Goal: Transaction & Acquisition: Purchase product/service

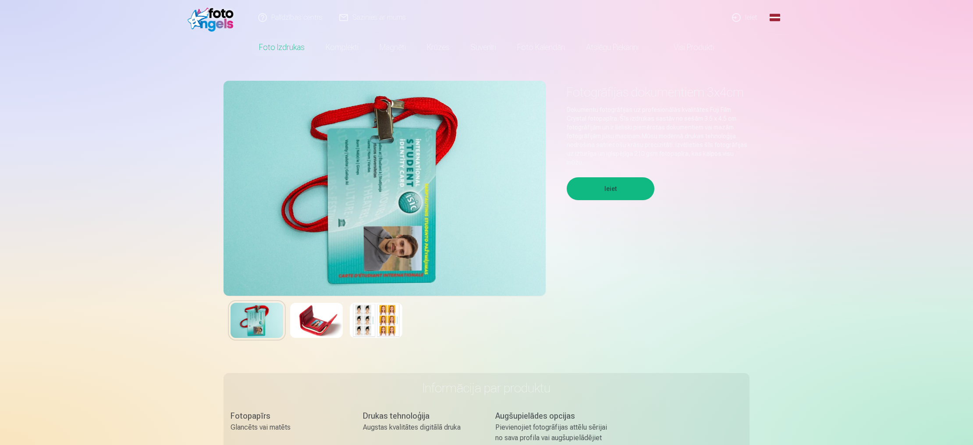
click at [637, 185] on button "Ieiet" at bounding box center [611, 188] width 88 height 23
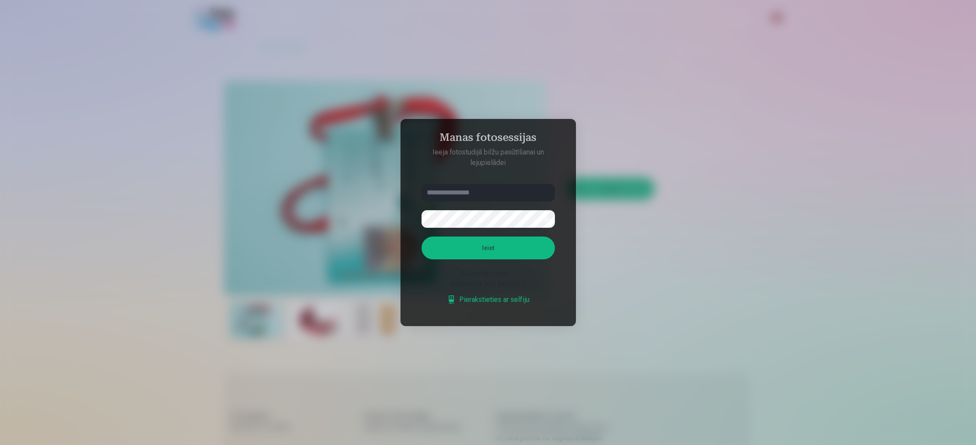
click at [557, 72] on div at bounding box center [488, 222] width 976 height 445
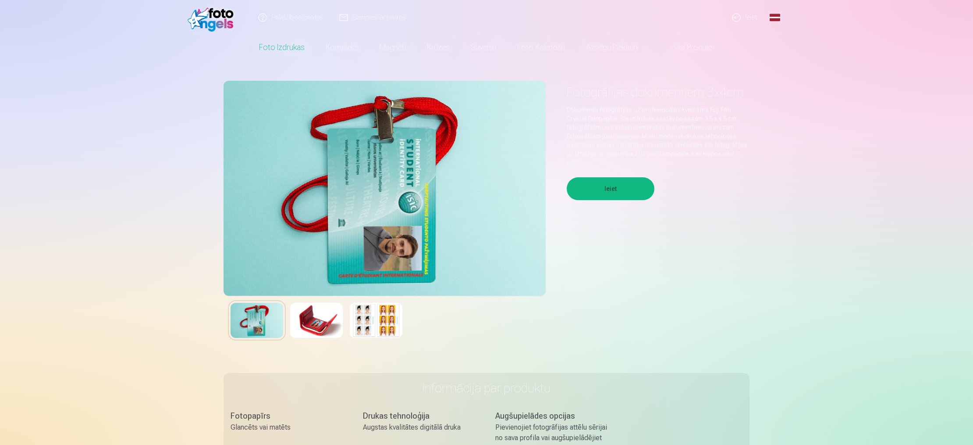
click at [365, 14] on link "Sazinies ar mums" at bounding box center [373, 17] width 83 height 35
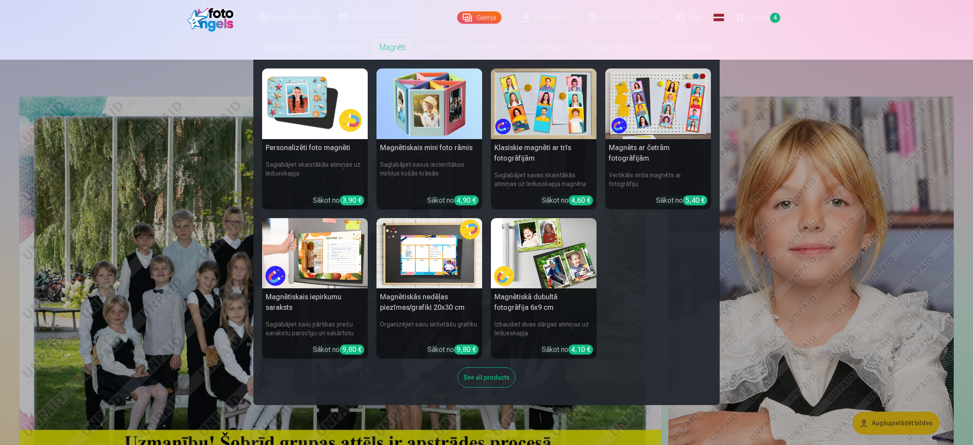
click at [131, 71] on nav "Personalizēti foto magnēti Saglabājiet skaistākās atmiņas uz ledusskapja Sākot …" at bounding box center [486, 232] width 973 height 345
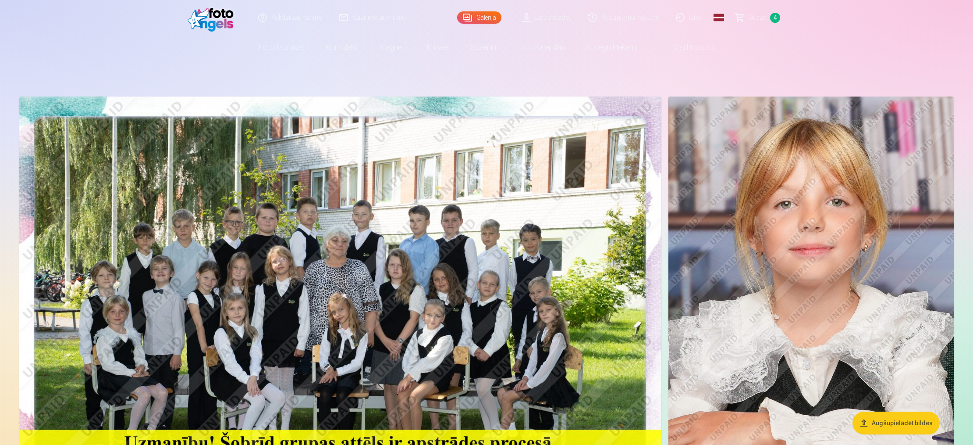
click at [752, 16] on span "Grozs" at bounding box center [758, 17] width 18 height 11
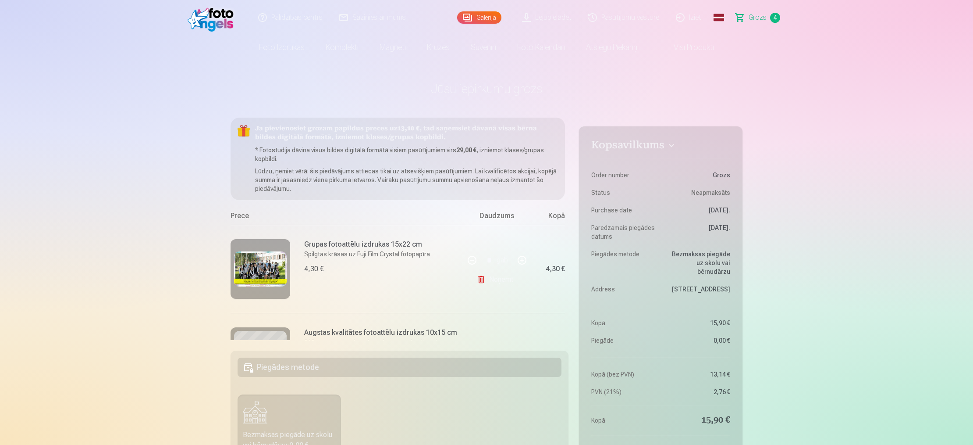
click at [296, 18] on link "Palīdzības centrs" at bounding box center [290, 17] width 81 height 35
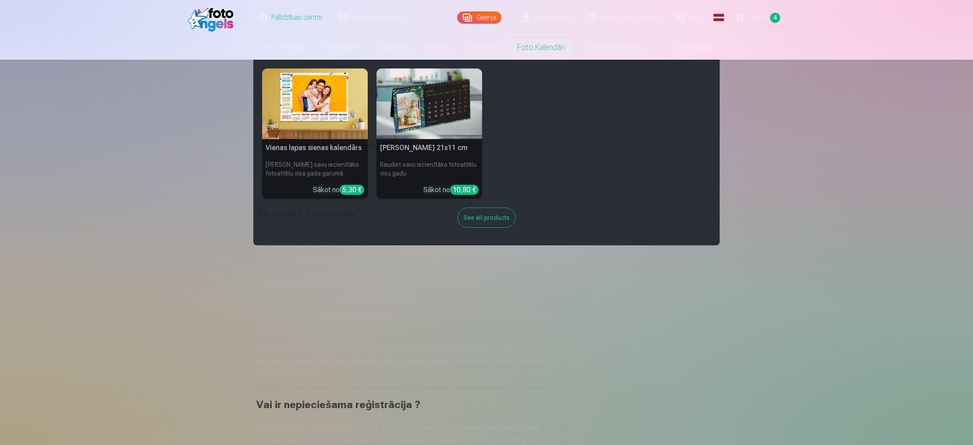
click at [308, 100] on img at bounding box center [315, 103] width 106 height 71
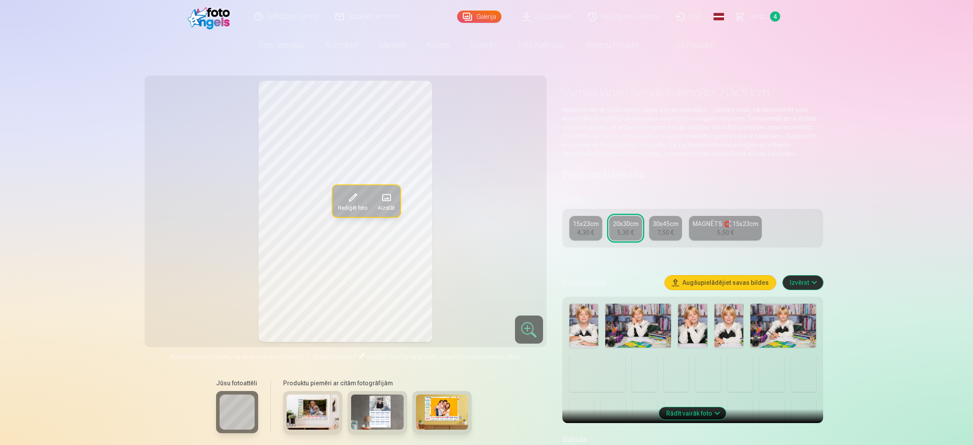
scroll to position [2, 0]
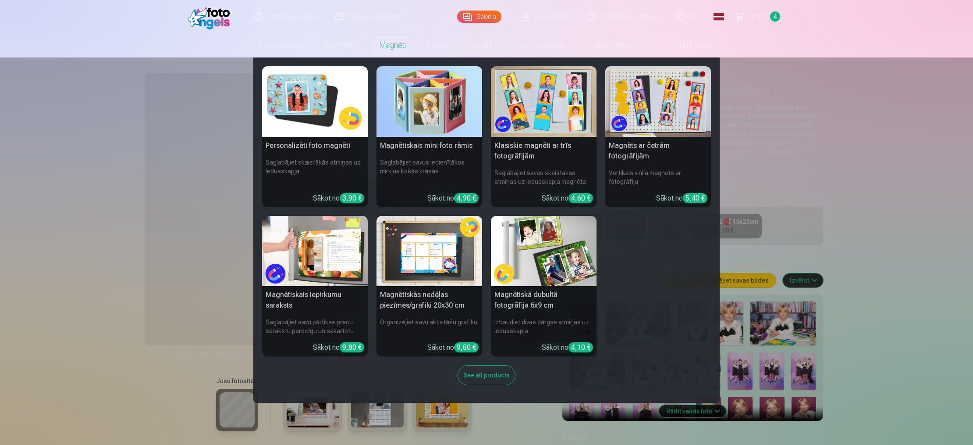
click at [401, 246] on img at bounding box center [430, 251] width 106 height 71
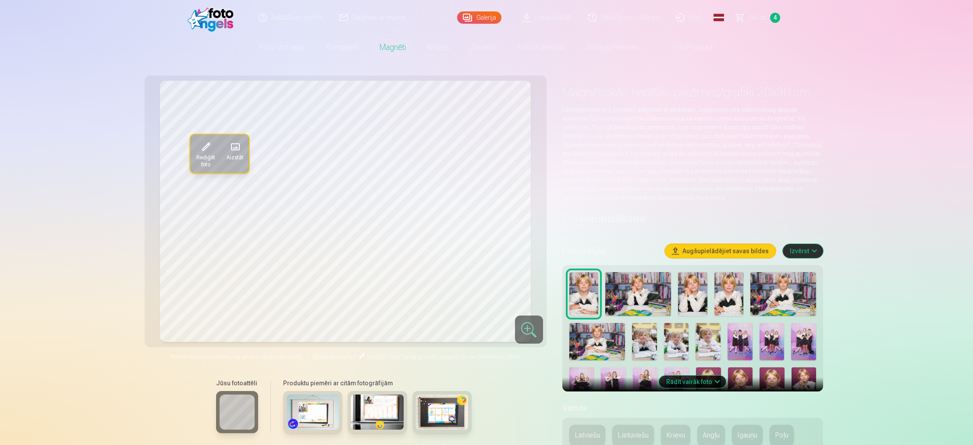
click at [440, 416] on img at bounding box center [442, 411] width 53 height 35
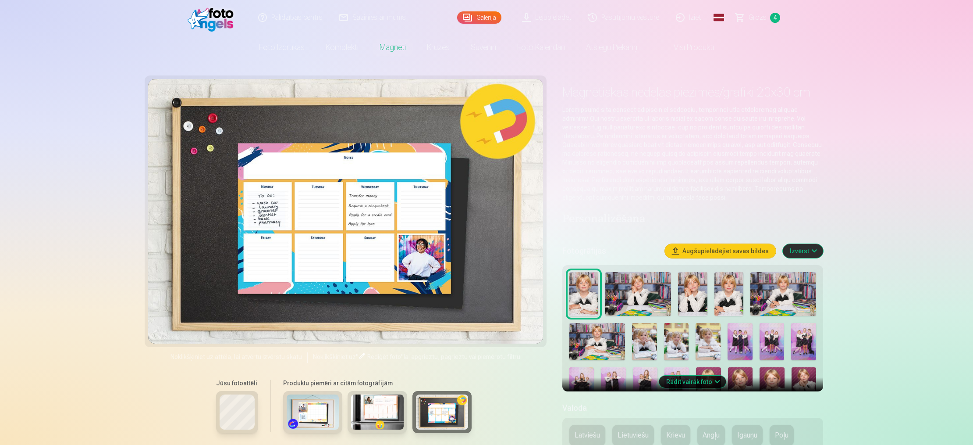
click at [374, 414] on img at bounding box center [377, 411] width 53 height 35
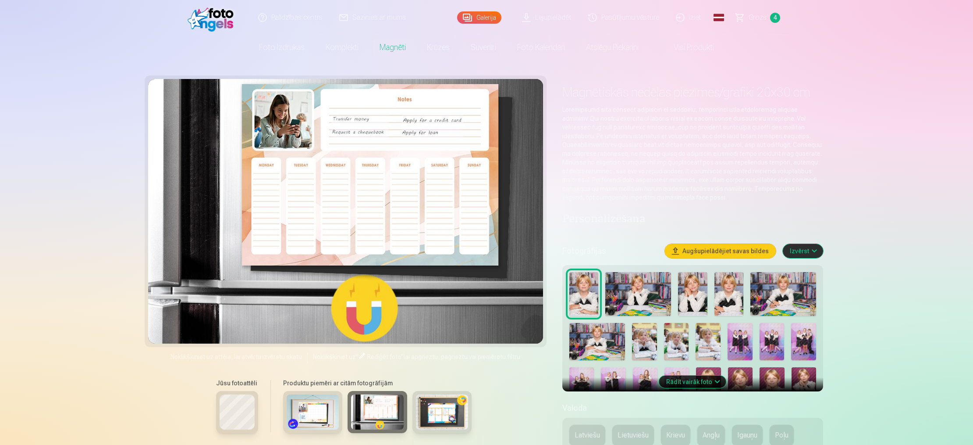
click at [317, 411] on img at bounding box center [313, 411] width 53 height 35
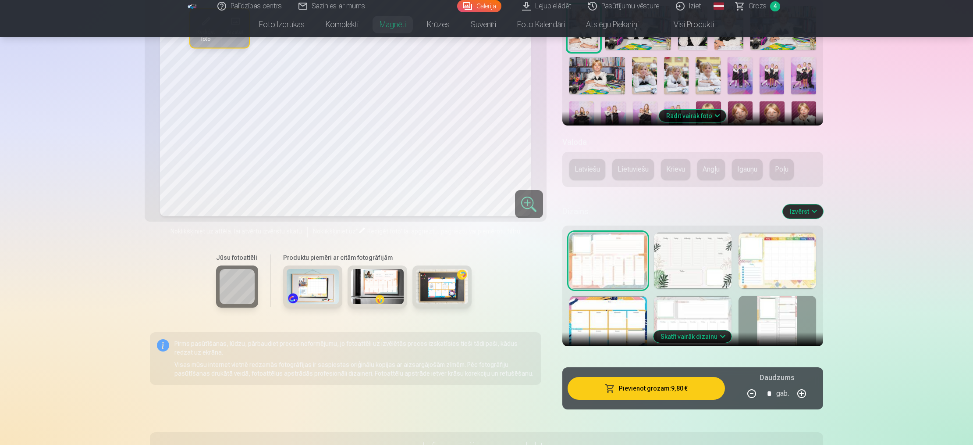
scroll to position [267, 0]
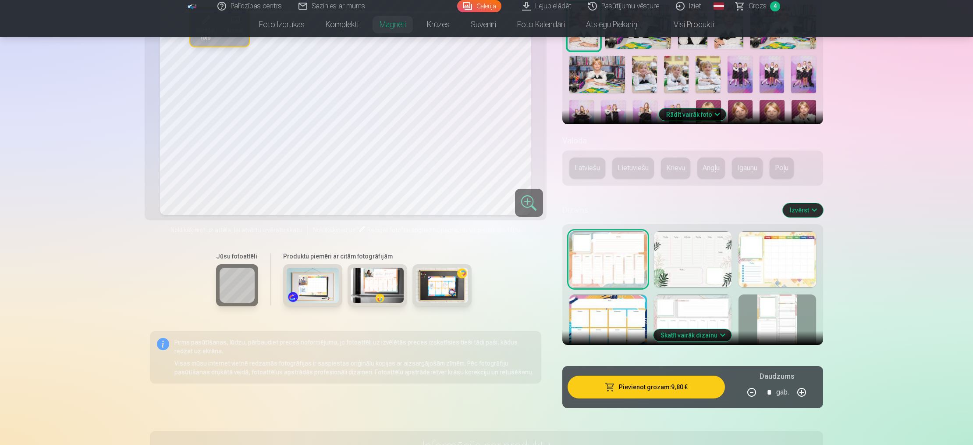
click at [601, 168] on button "Latviešu" at bounding box center [588, 167] width 36 height 21
click at [323, 287] on img at bounding box center [313, 284] width 53 height 35
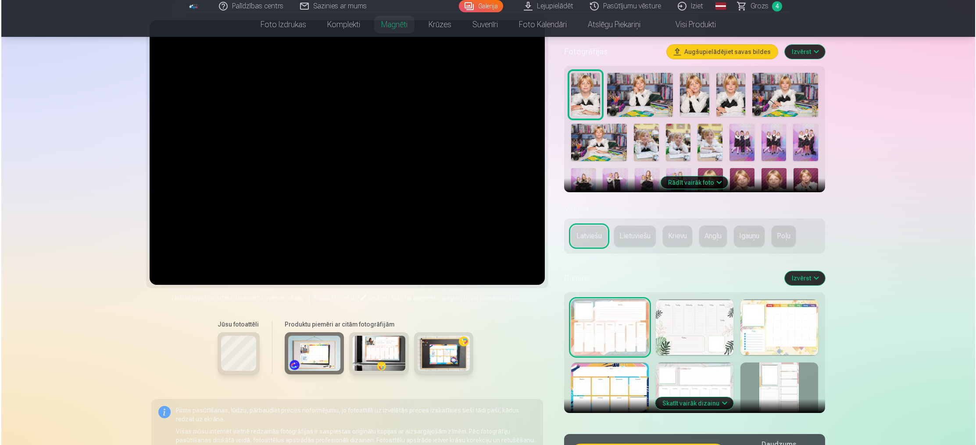
scroll to position [0, 0]
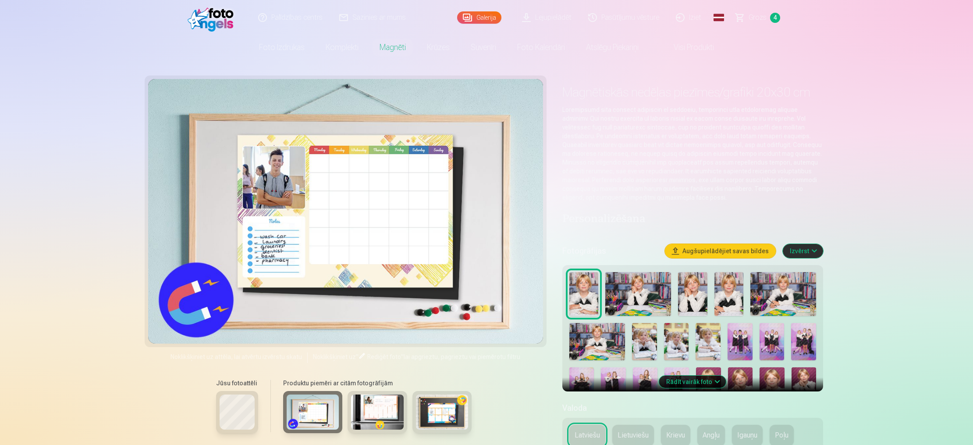
click at [386, 410] on img at bounding box center [377, 411] width 53 height 35
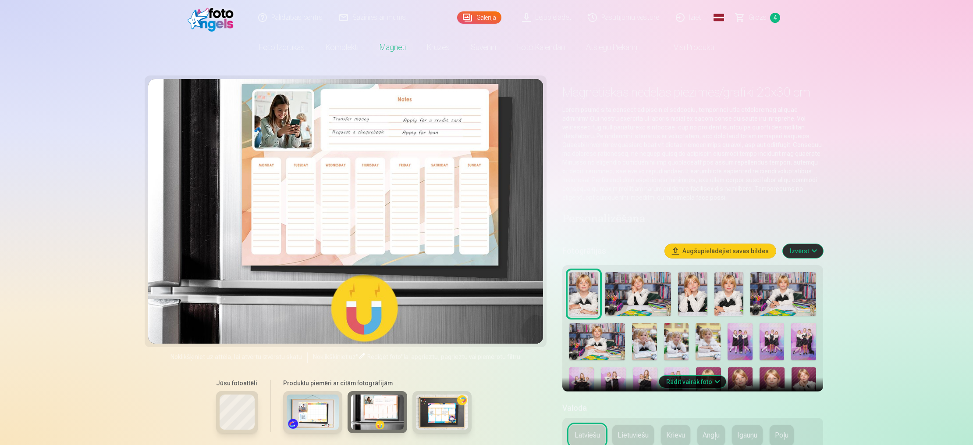
click at [440, 408] on img at bounding box center [442, 411] width 53 height 35
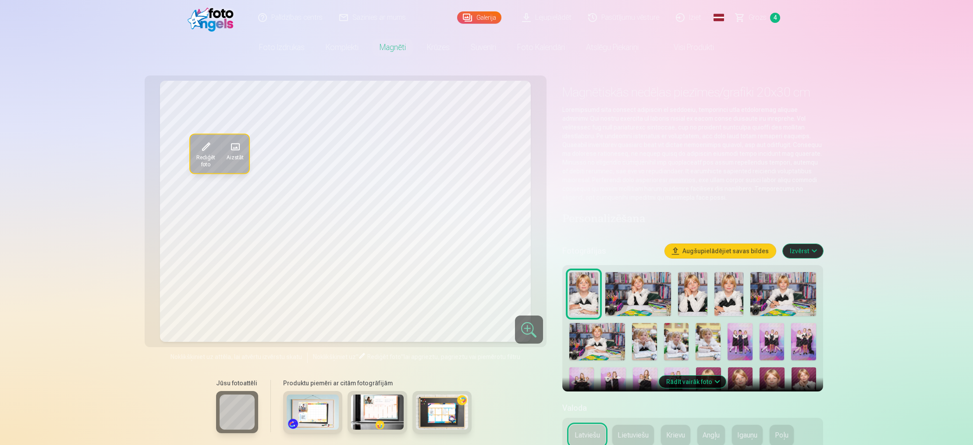
click at [238, 147] on span at bounding box center [235, 147] width 14 height 14
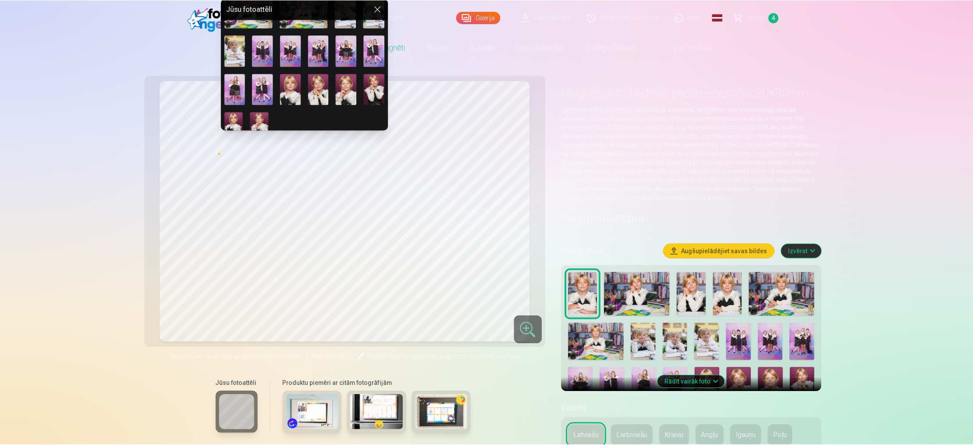
scroll to position [80, 0]
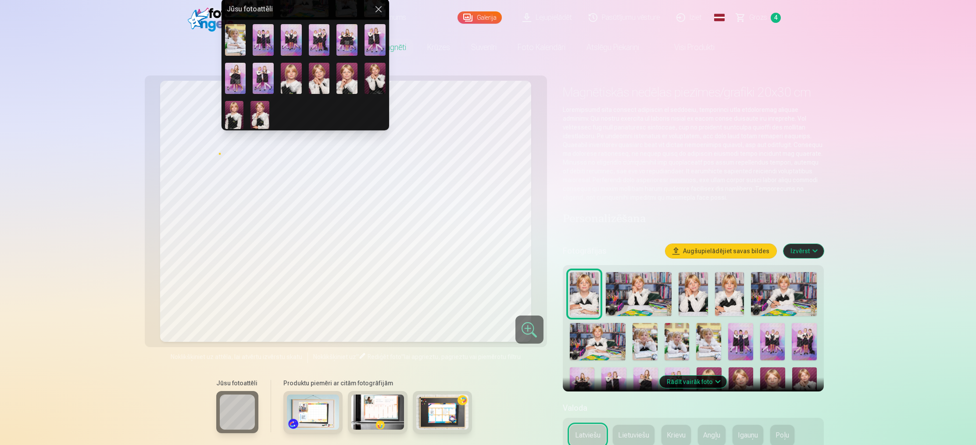
click at [257, 76] on img at bounding box center [263, 79] width 21 height 32
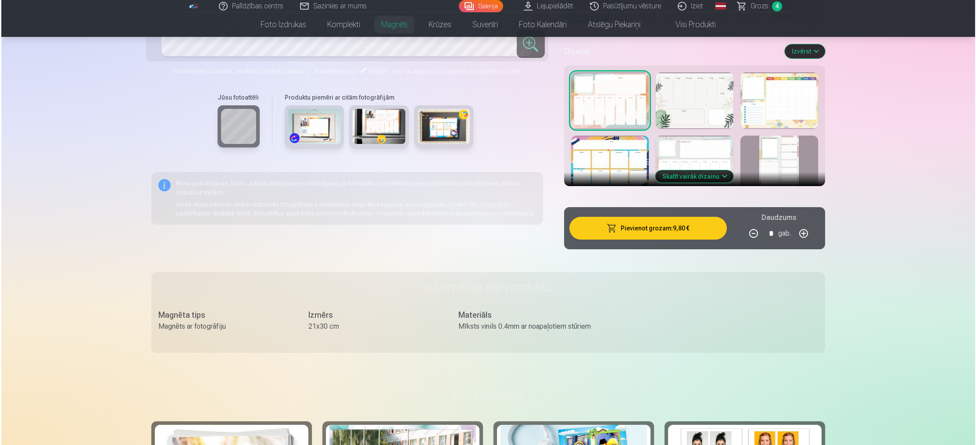
scroll to position [427, 0]
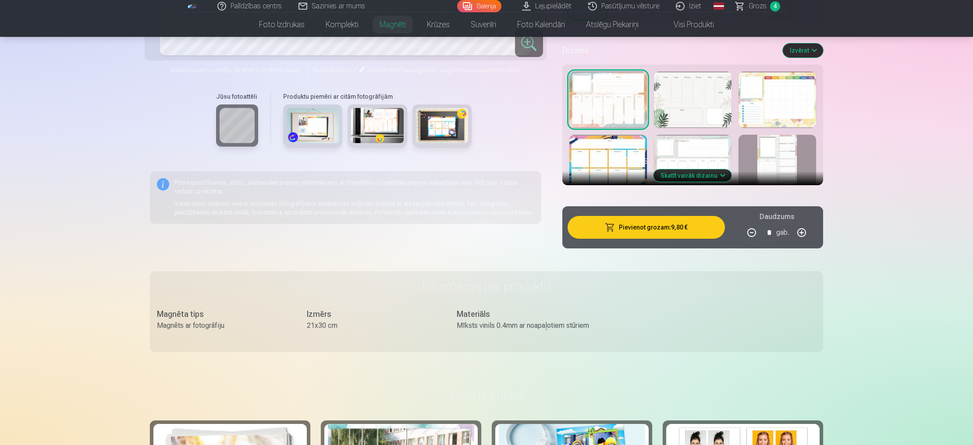
click at [692, 230] on button "Pievienot grozam : 9,80 €" at bounding box center [646, 227] width 157 height 23
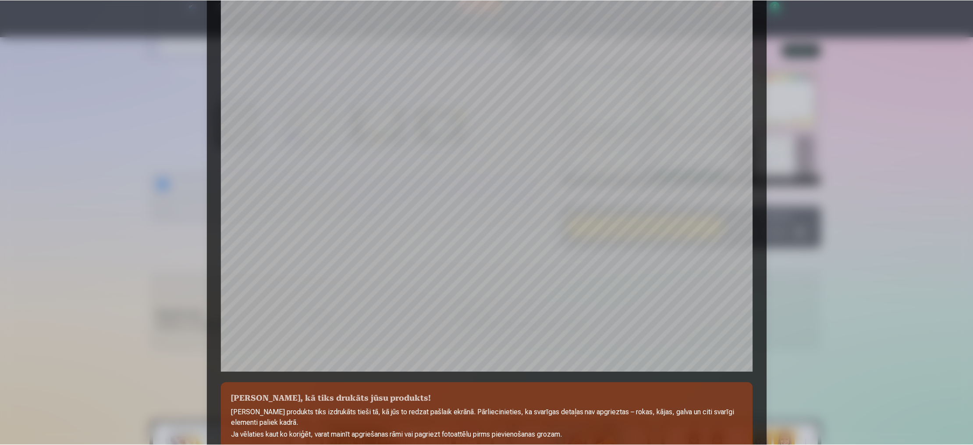
scroll to position [0, 0]
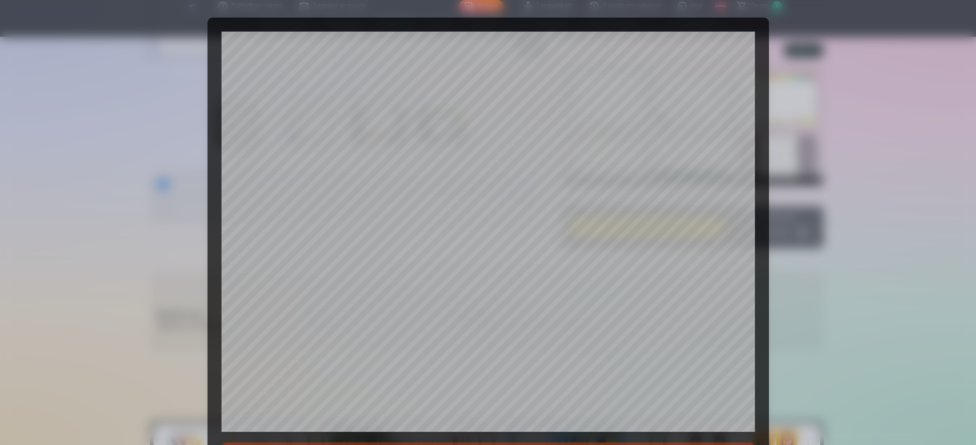
click at [799, 90] on div at bounding box center [488, 222] width 976 height 445
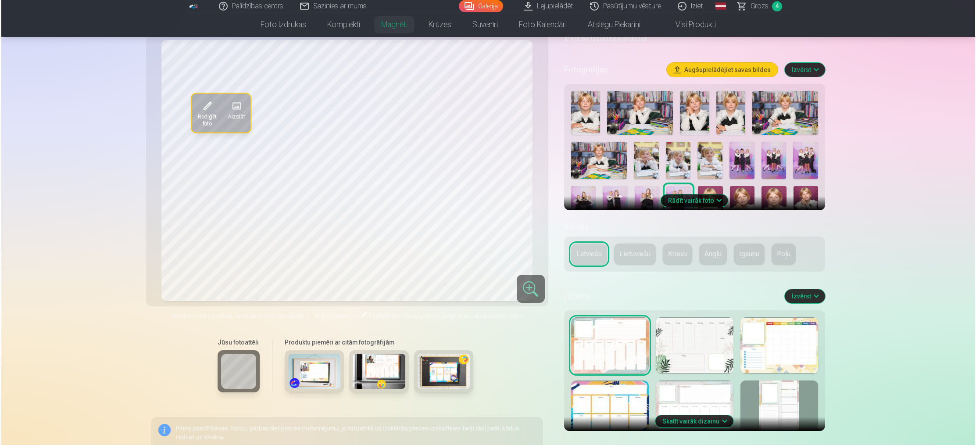
scroll to position [175, 0]
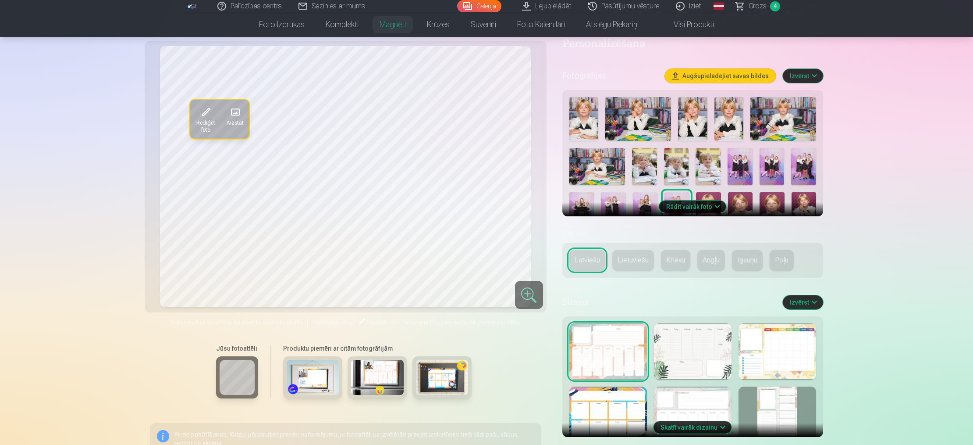
click at [204, 115] on span at bounding box center [206, 112] width 14 height 14
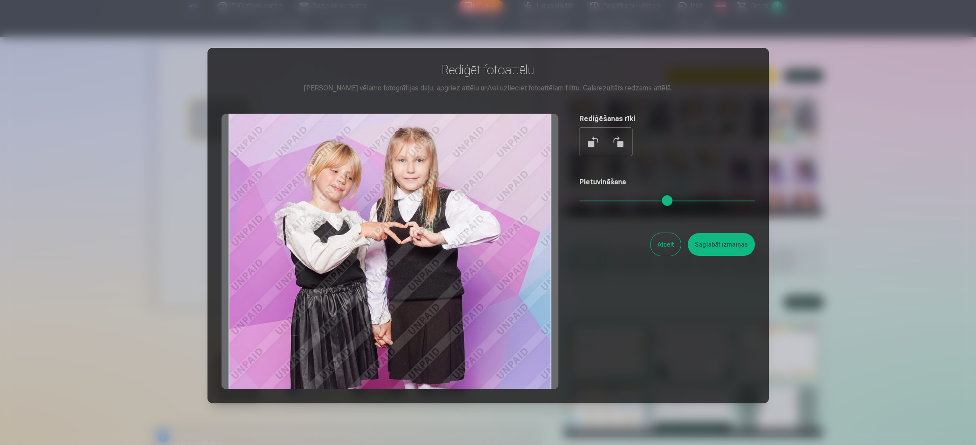
scroll to position [1, 0]
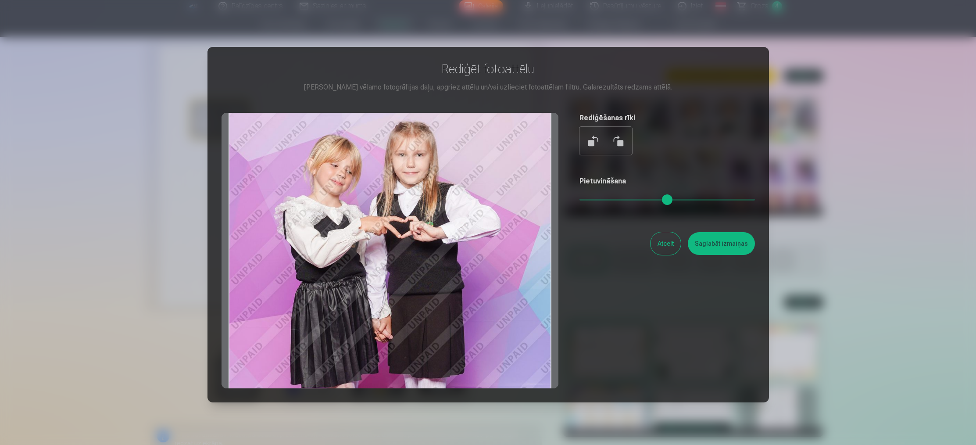
drag, startPoint x: 473, startPoint y: 160, endPoint x: 474, endPoint y: 181, distance: 20.6
click at [474, 181] on div at bounding box center [389, 250] width 337 height 275
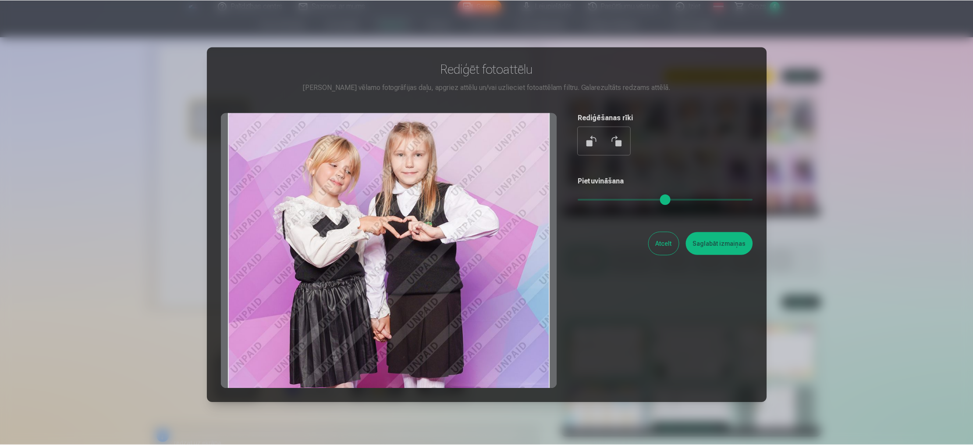
scroll to position [1, 0]
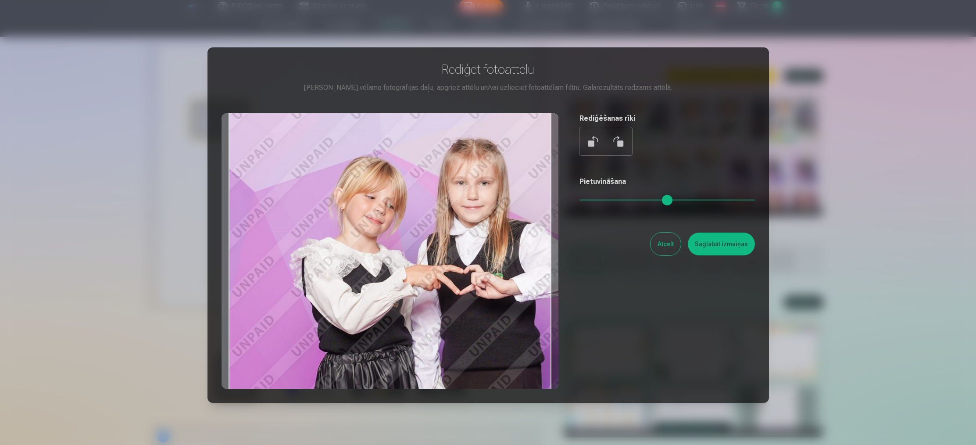
drag, startPoint x: 580, startPoint y: 198, endPoint x: 608, endPoint y: 198, distance: 27.6
click at [608, 199] on input "range" at bounding box center [666, 200] width 175 height 2
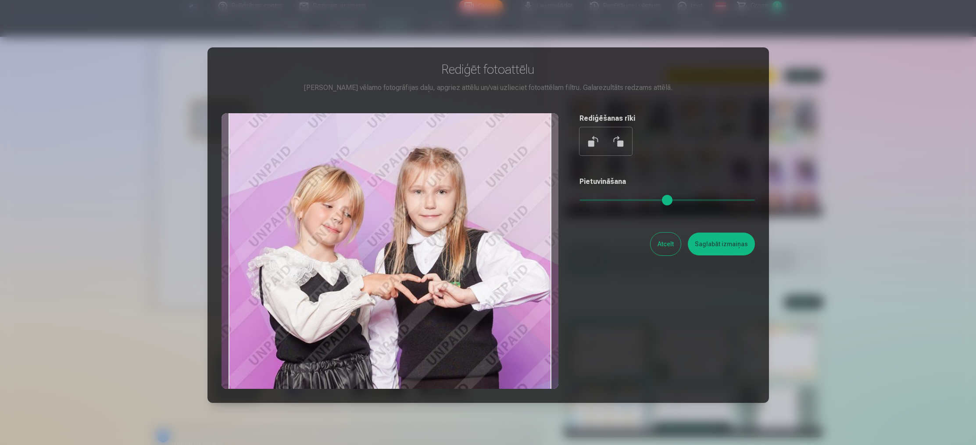
type input "****"
drag, startPoint x: 499, startPoint y: 228, endPoint x: 456, endPoint y: 237, distance: 43.4
click at [456, 237] on div at bounding box center [389, 250] width 337 height 275
click at [670, 250] on button "Atcelt" at bounding box center [665, 243] width 30 height 23
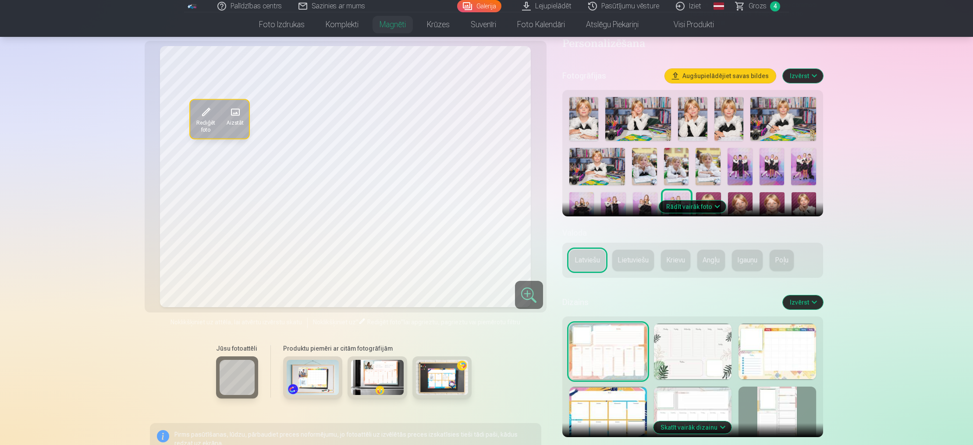
click at [686, 124] on img at bounding box center [692, 119] width 29 height 44
click at [729, 124] on img at bounding box center [729, 119] width 29 height 44
click at [775, 126] on img at bounding box center [784, 119] width 66 height 44
click at [610, 176] on img at bounding box center [598, 166] width 56 height 37
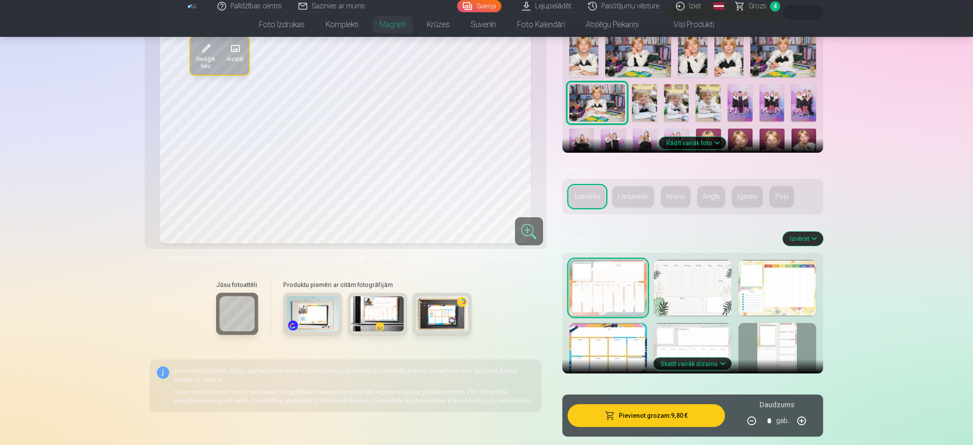
click at [680, 282] on div at bounding box center [693, 288] width 78 height 56
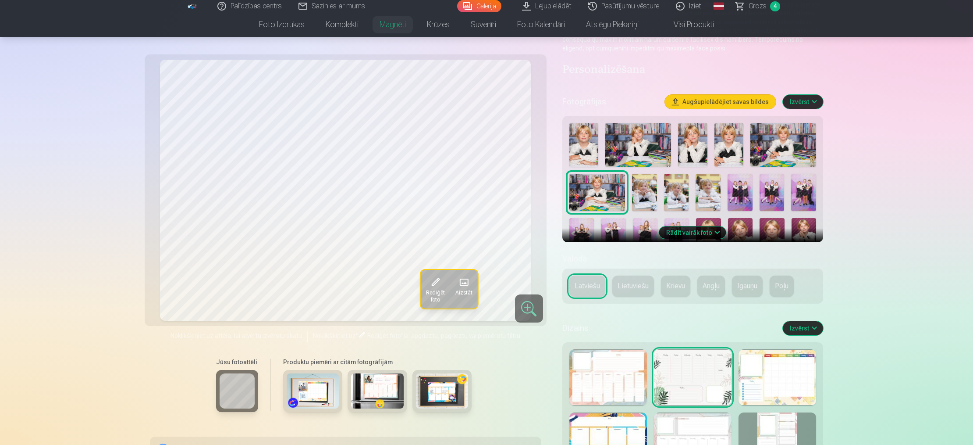
scroll to position [150, 0]
click at [799, 381] on div at bounding box center [778, 377] width 78 height 56
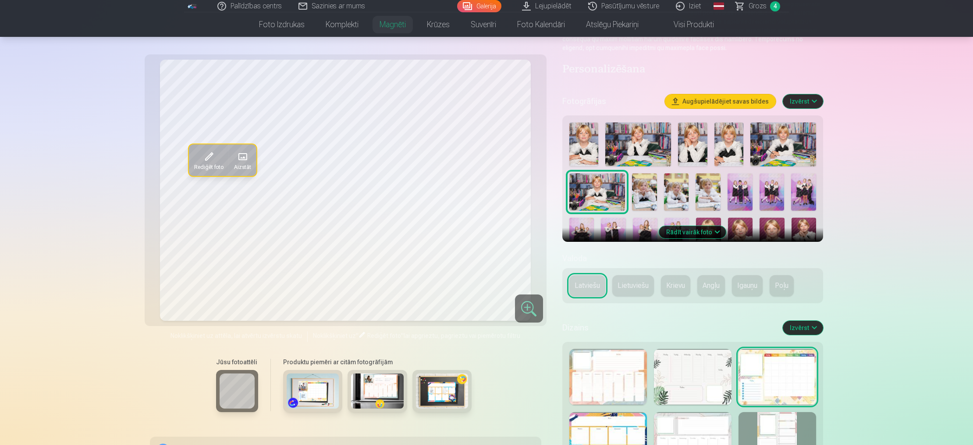
click at [602, 424] on div at bounding box center [609, 440] width 78 height 56
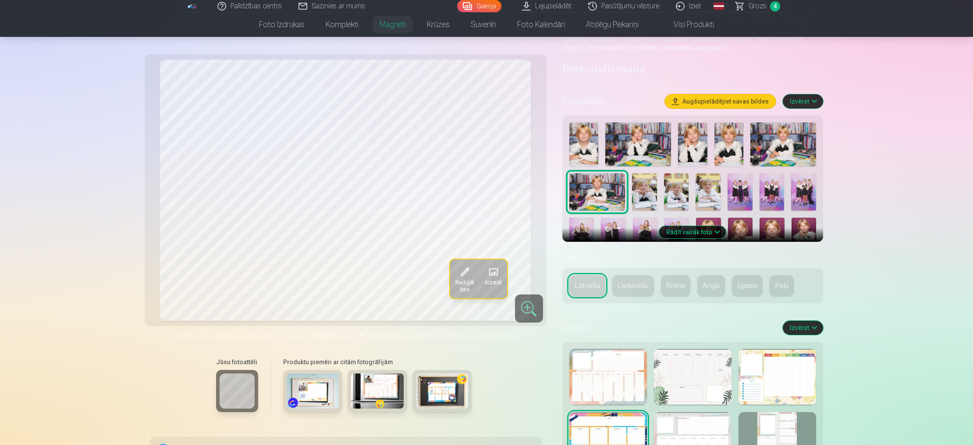
click at [681, 429] on div at bounding box center [693, 440] width 78 height 56
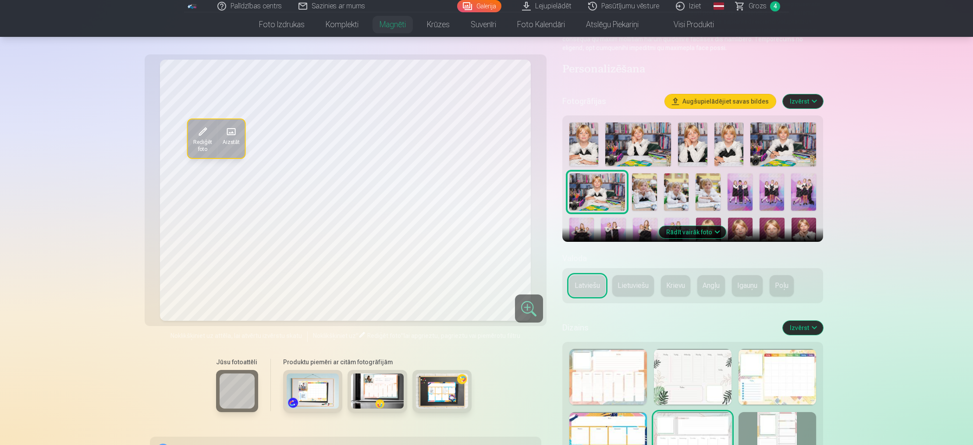
click at [806, 418] on div at bounding box center [778, 440] width 78 height 56
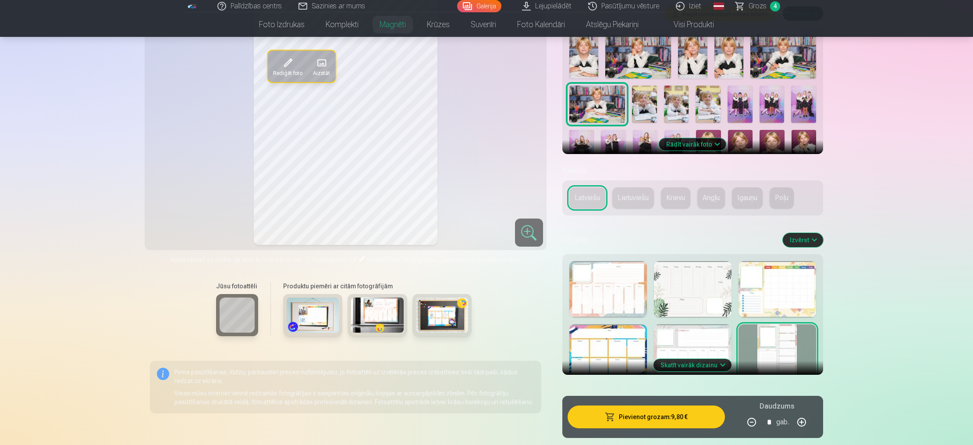
scroll to position [238, 0]
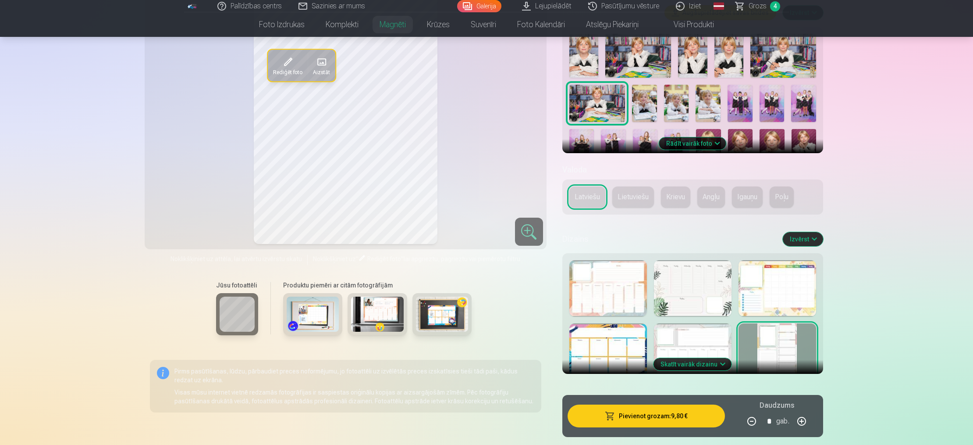
click at [725, 363] on button "Skatīt vairāk dizainu" at bounding box center [693, 364] width 78 height 12
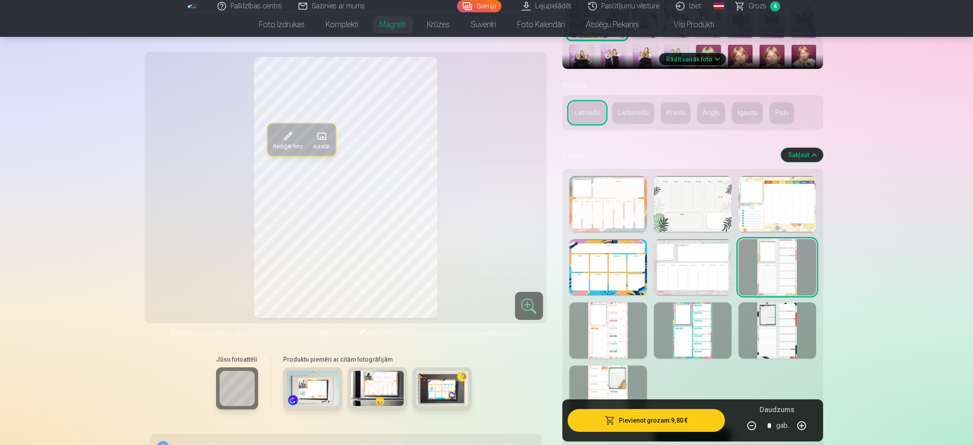
scroll to position [326, 0]
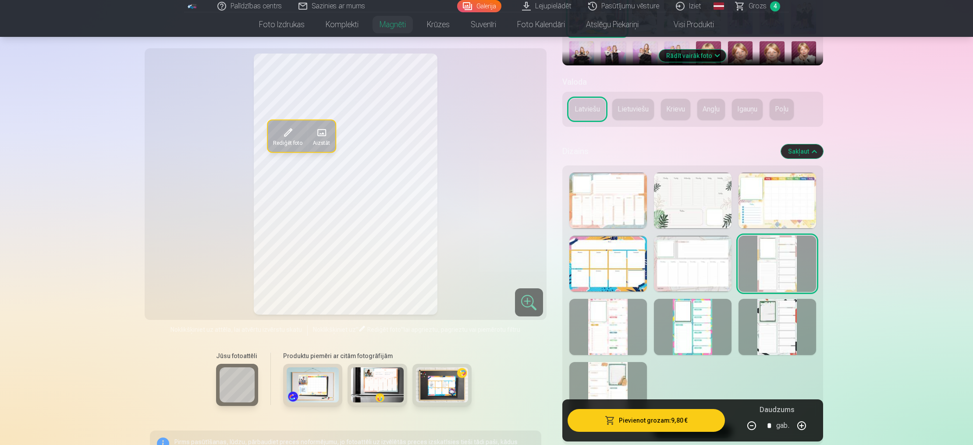
click at [602, 312] on div at bounding box center [609, 327] width 78 height 56
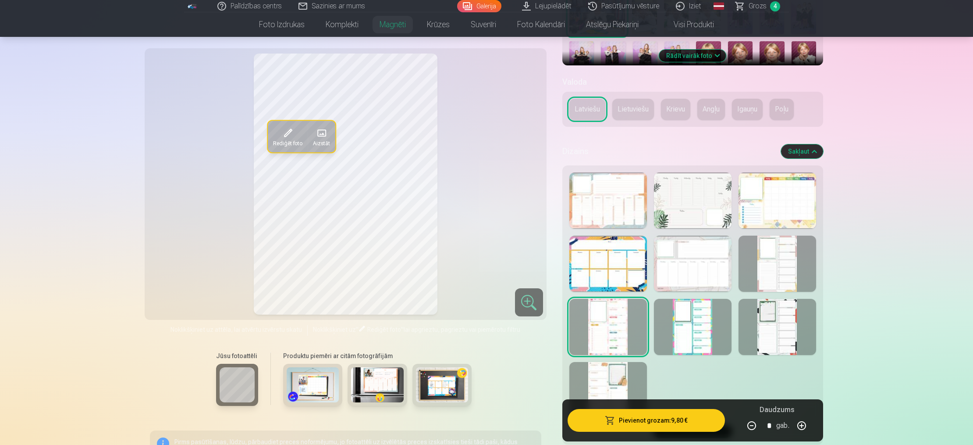
click at [671, 328] on div at bounding box center [693, 327] width 78 height 56
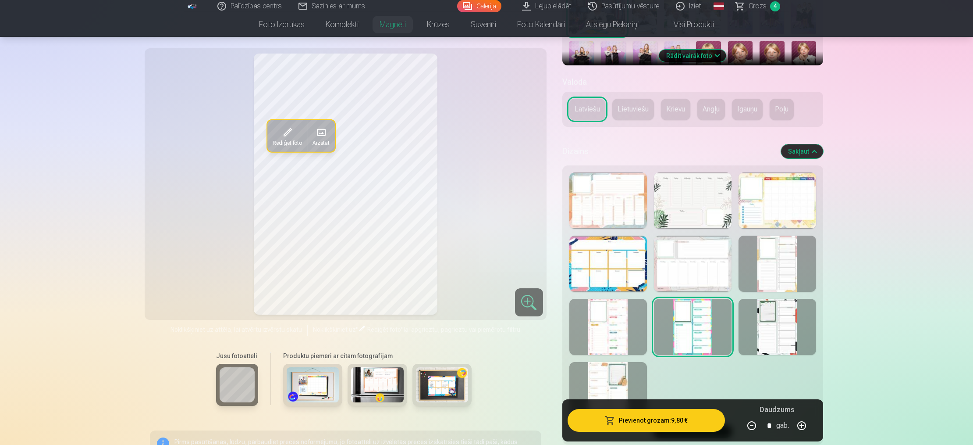
click at [762, 328] on div at bounding box center [778, 327] width 78 height 56
click at [617, 371] on div at bounding box center [609, 390] width 78 height 56
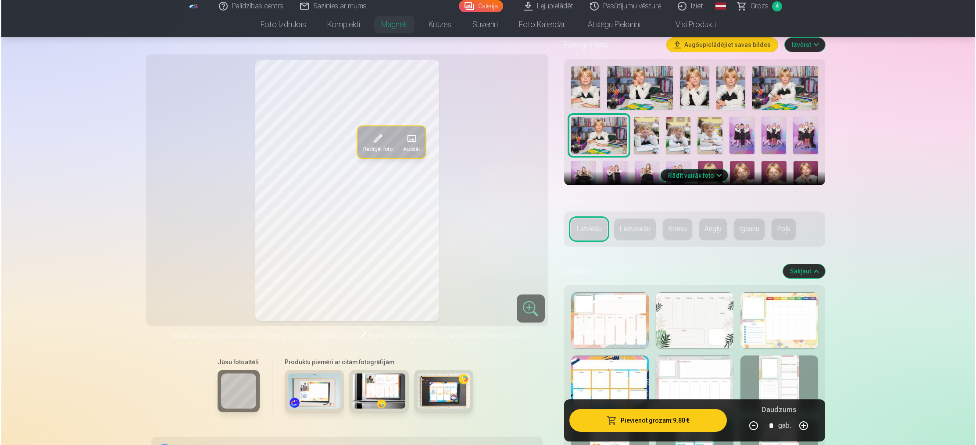
scroll to position [205, 0]
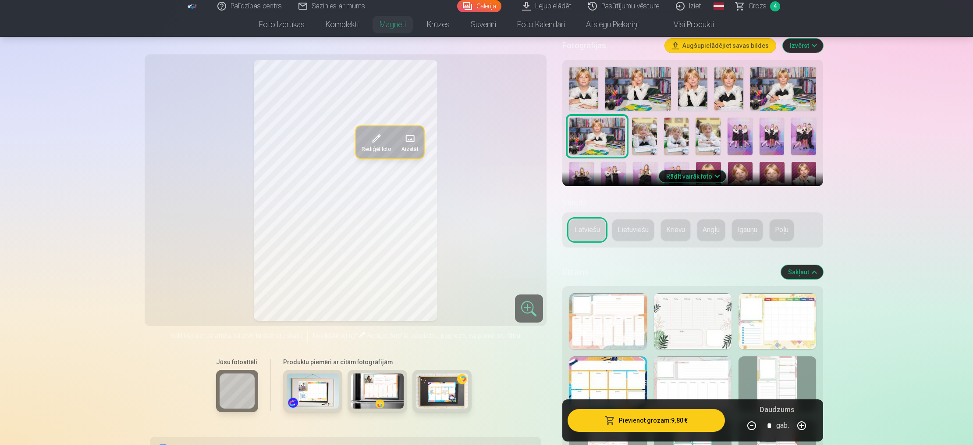
click at [636, 422] on button "Pievienot grozam : 9,80 €" at bounding box center [646, 420] width 157 height 23
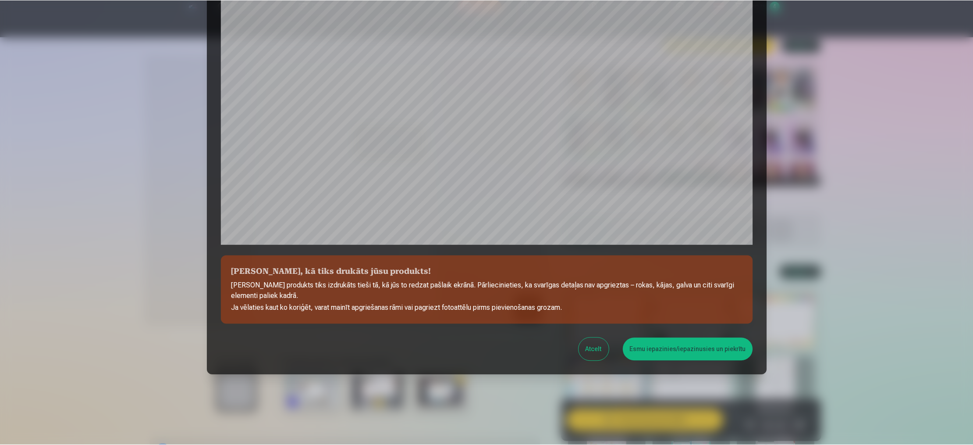
scroll to position [0, 0]
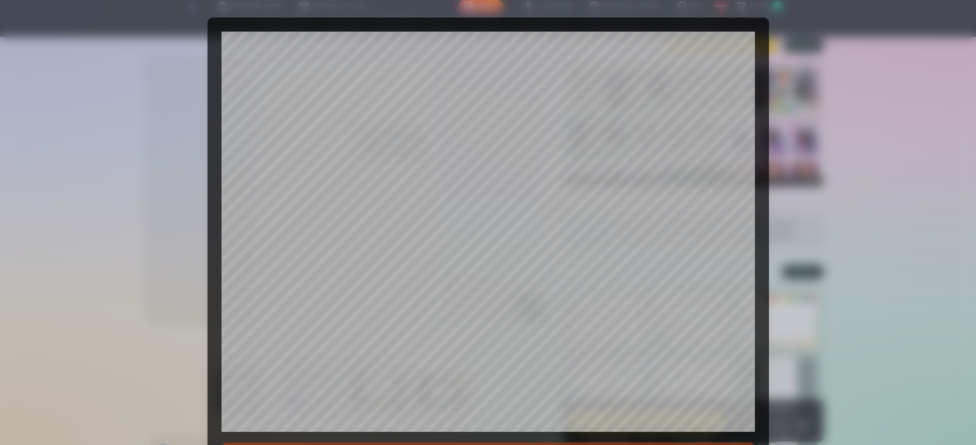
click at [807, 236] on div at bounding box center [488, 222] width 976 height 445
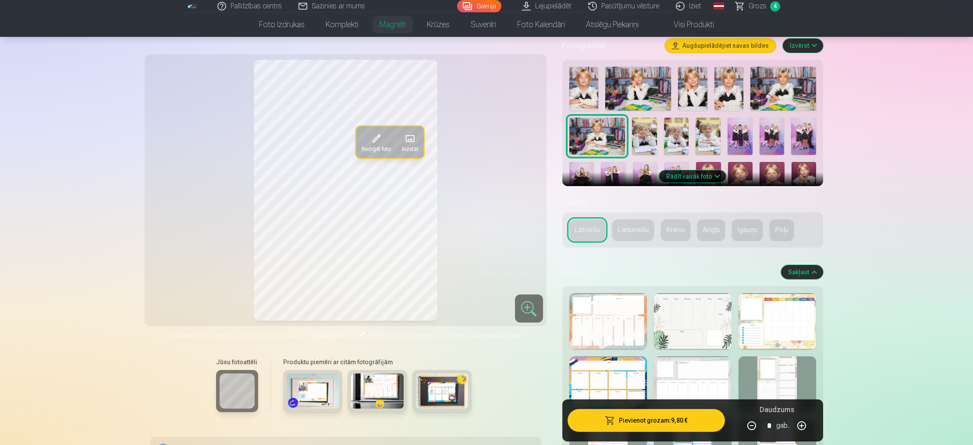
click at [371, 146] on span "Rediģēt foto" at bounding box center [376, 149] width 29 height 7
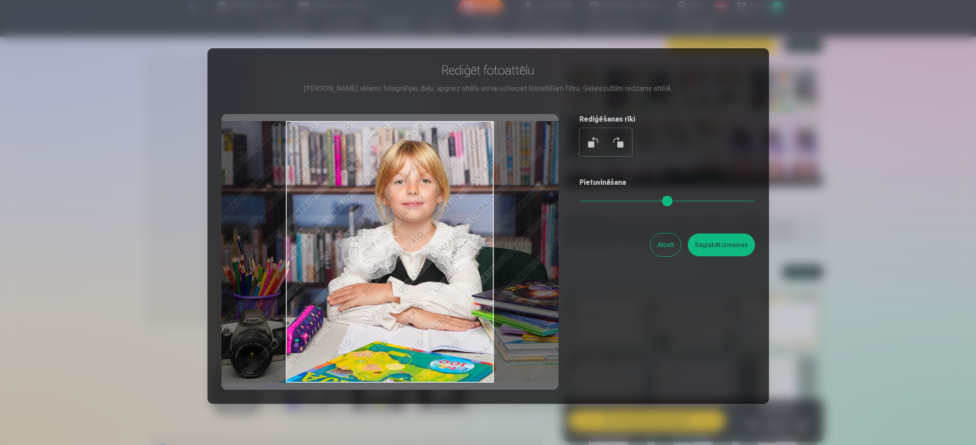
drag, startPoint x: 424, startPoint y: 280, endPoint x: 447, endPoint y: 290, distance: 24.5
click at [447, 291] on div at bounding box center [389, 251] width 337 height 275
click at [712, 240] on button "Saglabāt izmaiņas" at bounding box center [721, 244] width 67 height 23
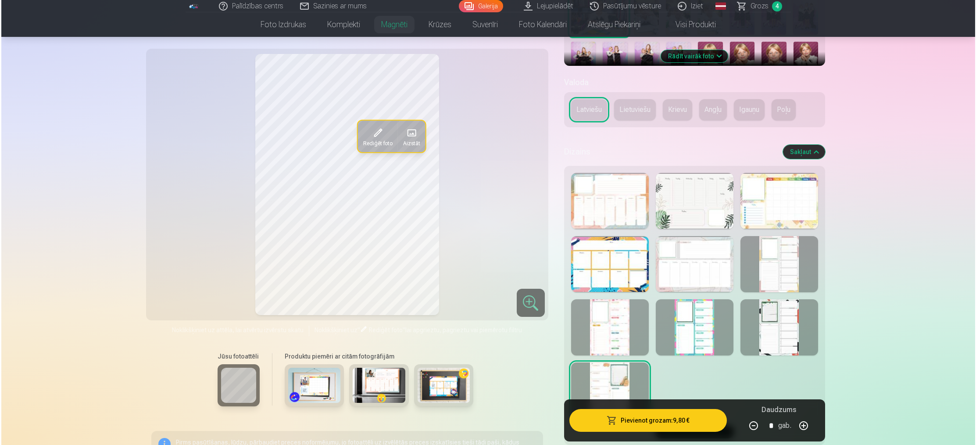
scroll to position [328, 0]
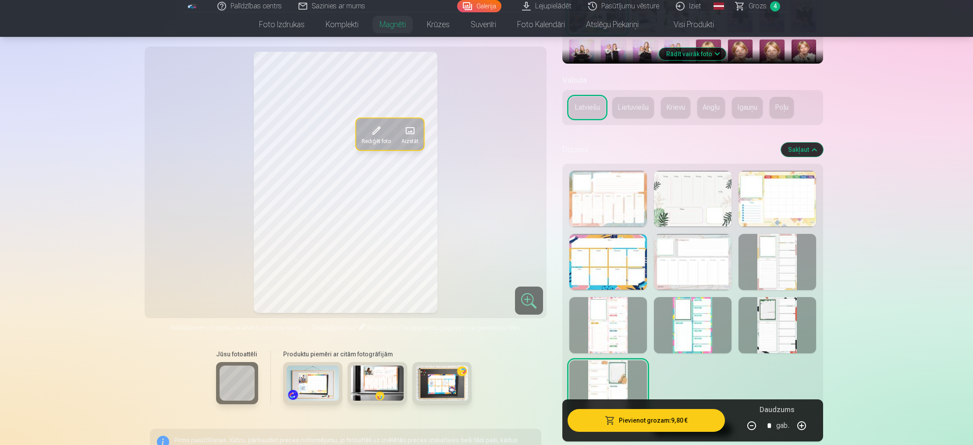
click at [677, 417] on button "Pievienot grozam : 9,80 €" at bounding box center [646, 420] width 157 height 23
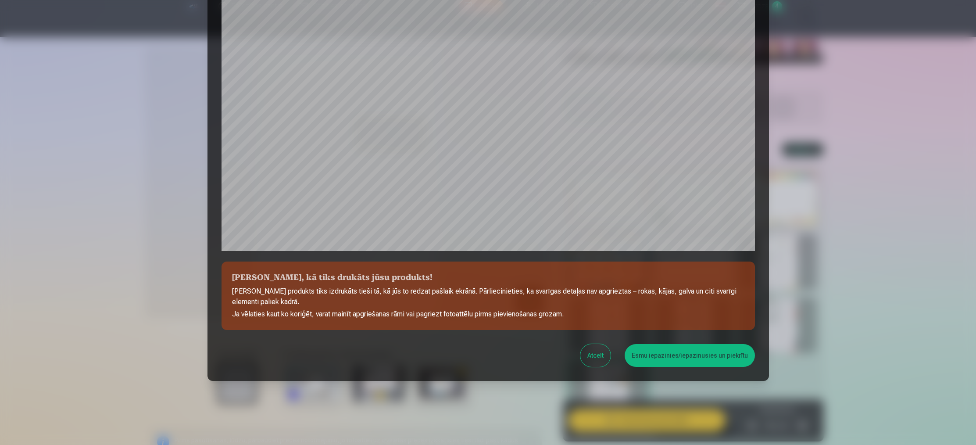
scroll to position [187, 0]
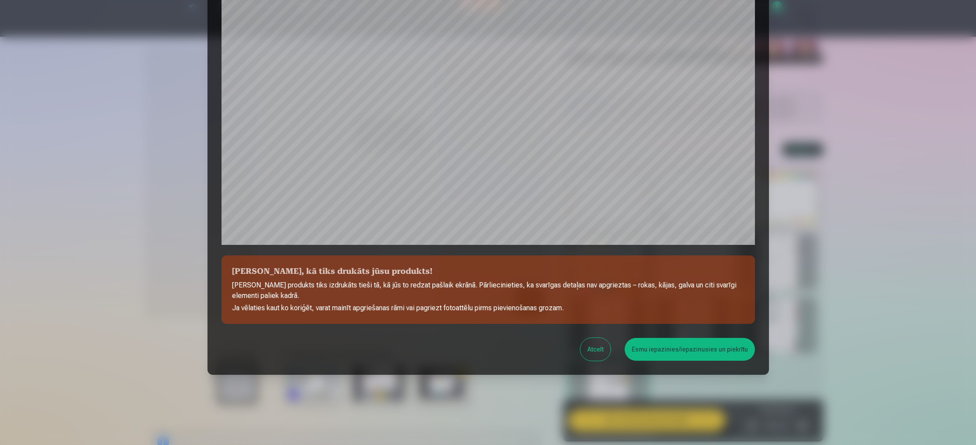
click at [676, 349] on button "Esmu iepazinies/iepazinusies un piekrītu" at bounding box center [689, 349] width 130 height 23
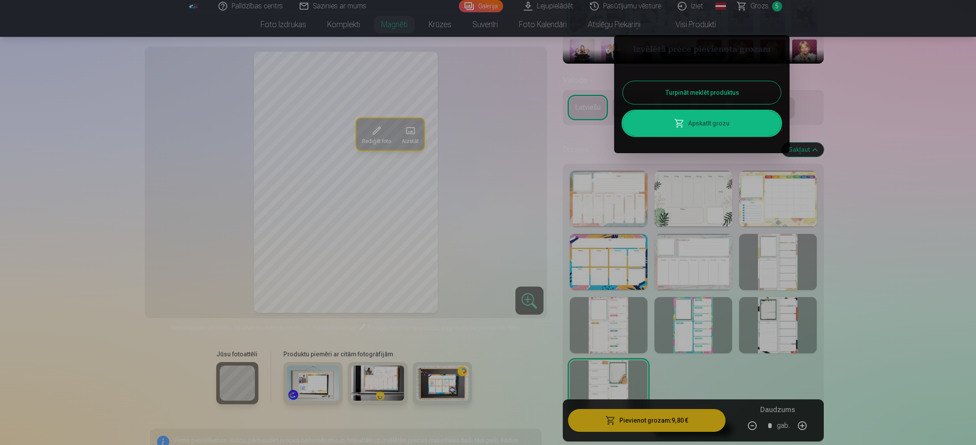
click at [702, 128] on link "Apskatīt grozu" at bounding box center [702, 123] width 158 height 25
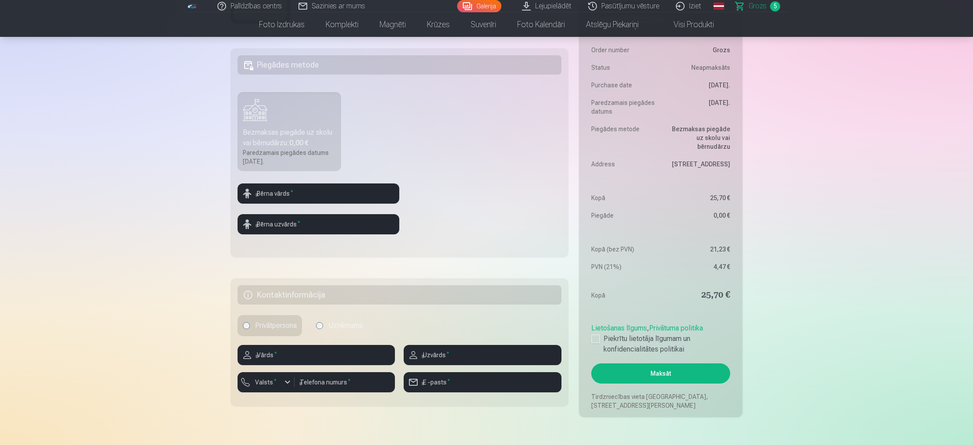
scroll to position [299, 0]
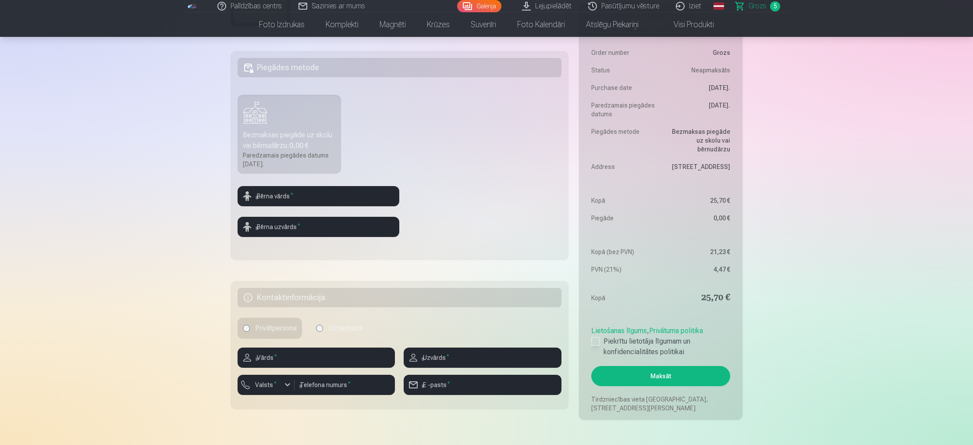
click at [600, 342] on label "Piekrītu lietotāja līgumam un konfidencialitātes politikai" at bounding box center [661, 346] width 139 height 21
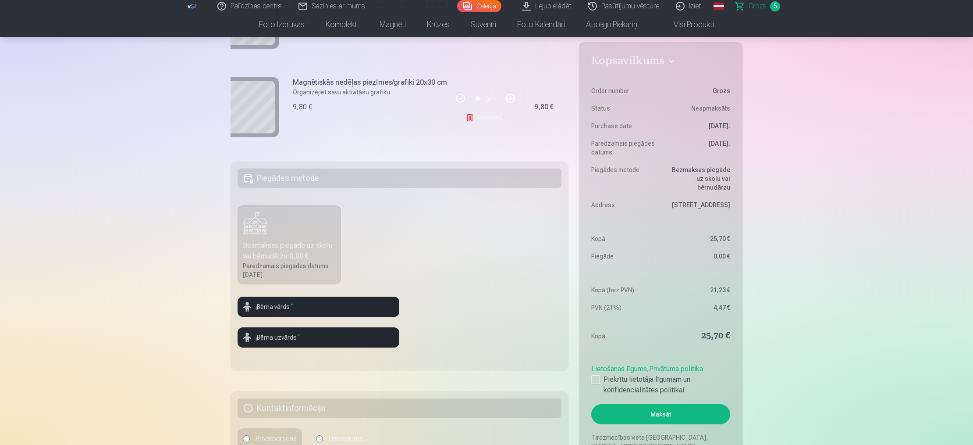
scroll to position [189, 0]
click at [345, 307] on input "text" at bounding box center [319, 306] width 162 height 20
type input "******"
click at [324, 332] on input "text" at bounding box center [319, 337] width 162 height 20
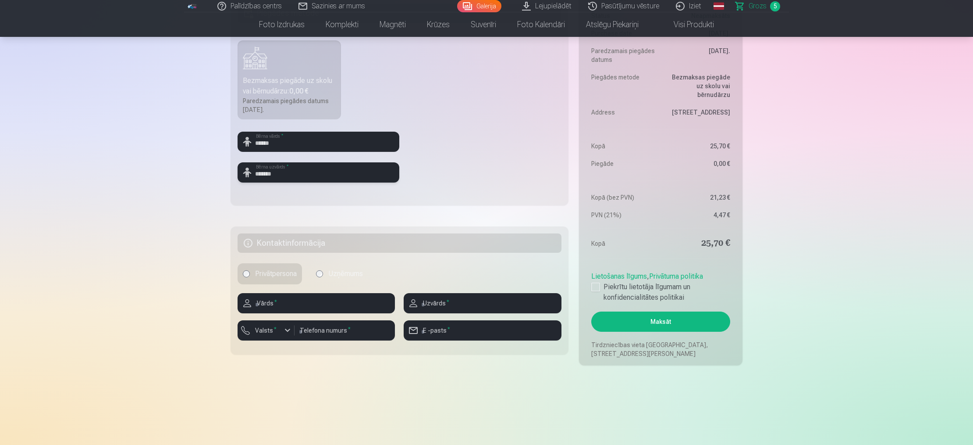
scroll to position [355, 0]
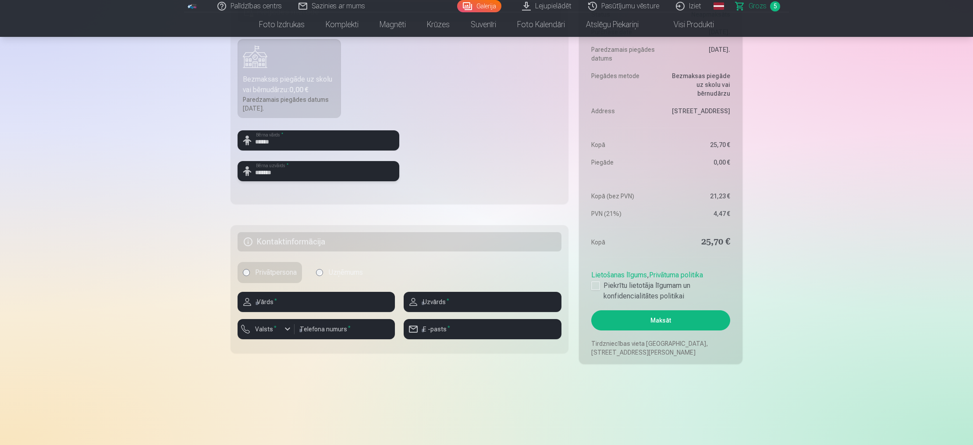
type input "*******"
click at [350, 305] on input "text" at bounding box center [316, 302] width 157 height 20
type input "******"
type input "*******"
type input "********"
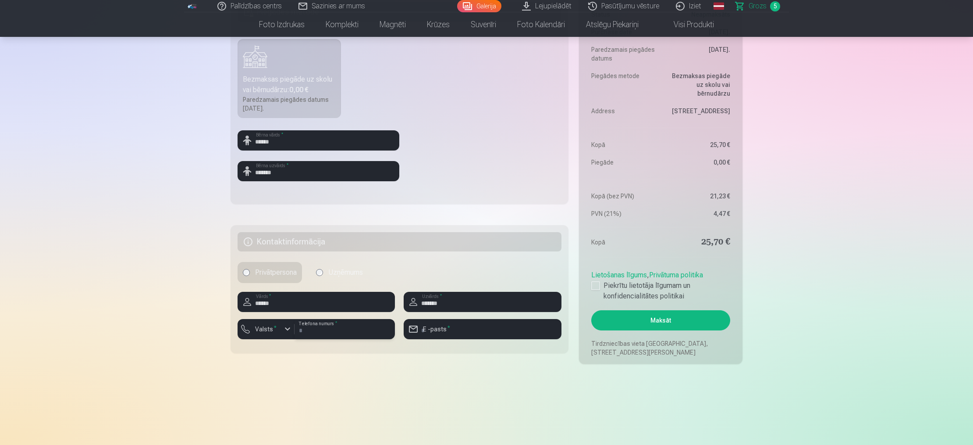
type input "**********"
click at [276, 329] on label "Valsts *" at bounding box center [266, 328] width 29 height 9
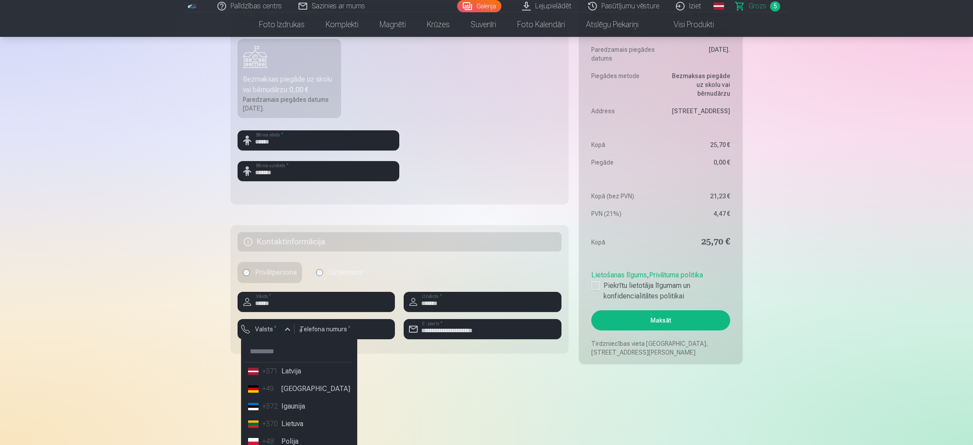
click at [294, 373] on li "+371 Latvija" at bounding box center [299, 371] width 109 height 18
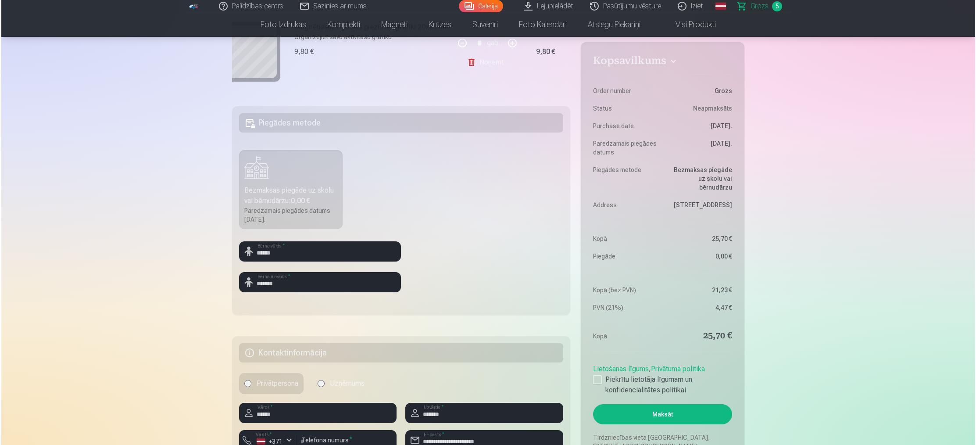
scroll to position [247, 0]
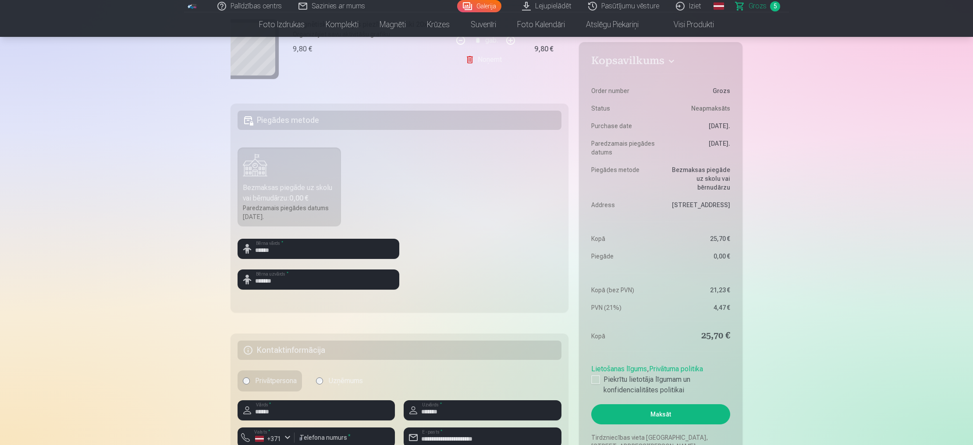
click at [672, 411] on button "Maksāt" at bounding box center [661, 414] width 139 height 20
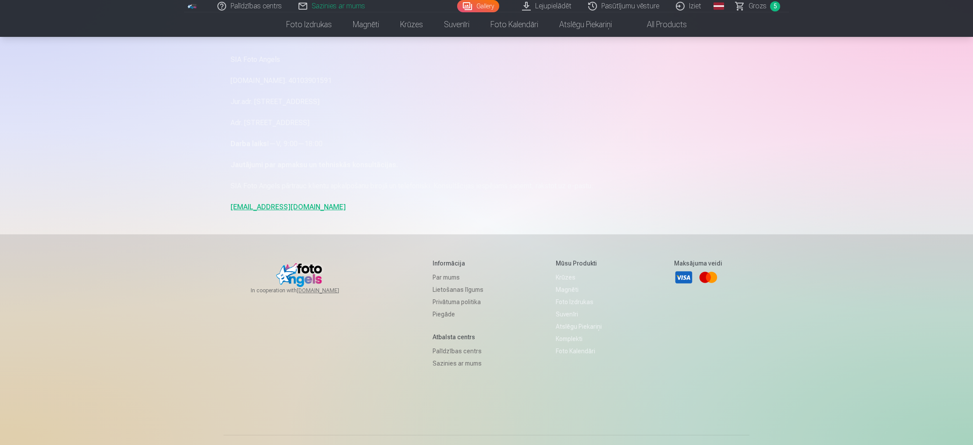
scroll to position [65, 0]
